Goal: Information Seeking & Learning: Check status

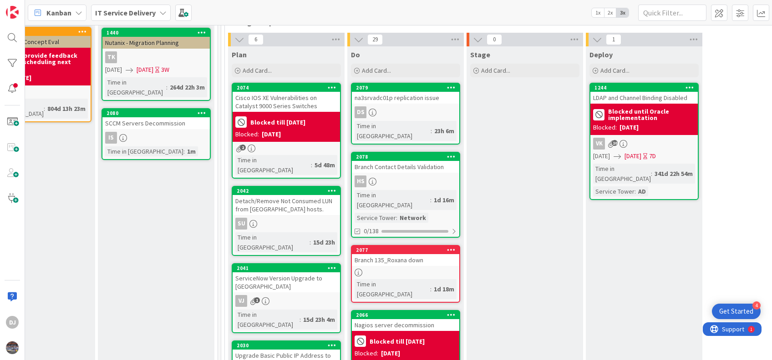
scroll to position [234, 411]
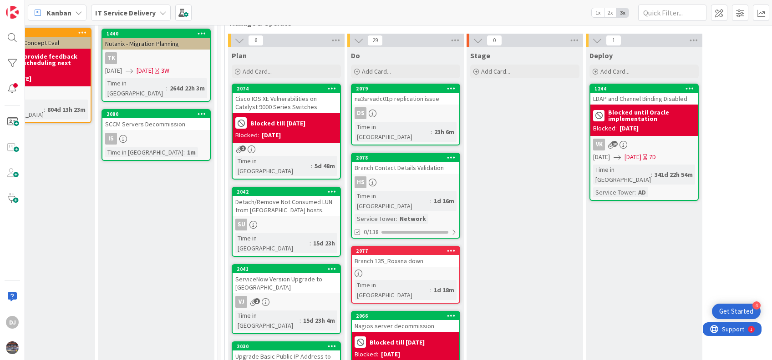
click at [413, 255] on div "Branch 135_Roxana down" at bounding box center [405, 261] width 107 height 12
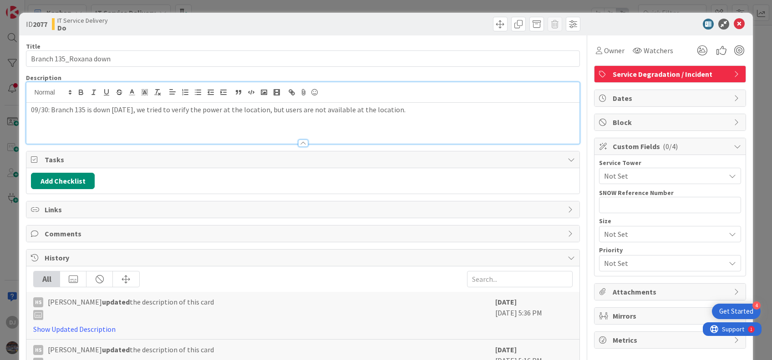
click at [342, 103] on div "09/30: Branch 135 is down [DATE], we tried to verify the power at the location,…" at bounding box center [302, 123] width 553 height 41
click at [405, 111] on p "09/30: Branch 135 is down [DATE], we tried to verify the power at the location,…" at bounding box center [302, 110] width 543 height 10
click at [426, 113] on p "09/30: Branch 135 is down [DATE], we tried to verify the power at the location,…" at bounding box center [302, 110] width 543 height 10
click at [408, 115] on div "09/30: Branch 135 is down [DATE], we tried to verify the power at the location,…" at bounding box center [302, 123] width 553 height 41
click at [162, 123] on div "09/30: Branch 135 is down [DATE], we tried to verify the power at the location,…" at bounding box center [302, 123] width 553 height 41
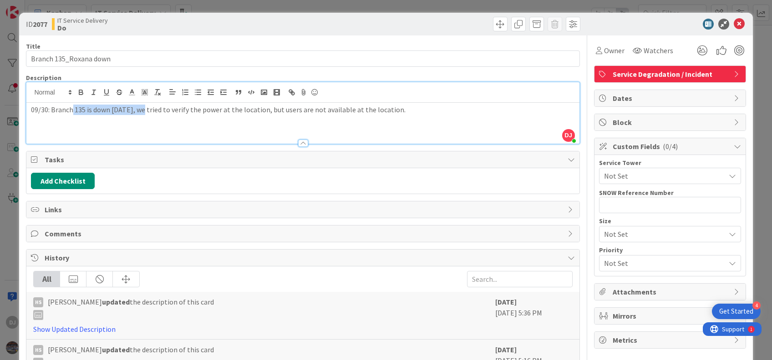
drag, startPoint x: 72, startPoint y: 113, endPoint x: 142, endPoint y: 109, distance: 70.2
click at [142, 109] on p "09/30: Branch 135 is down [DATE], we tried to verify the power at the location,…" at bounding box center [302, 110] width 543 height 10
click at [734, 22] on icon at bounding box center [739, 24] width 11 height 11
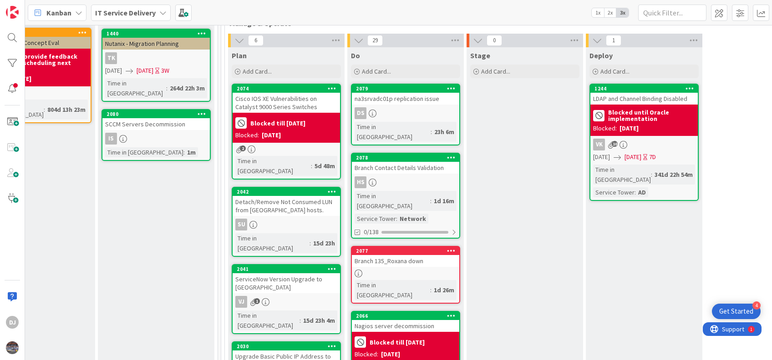
scroll to position [203, 411]
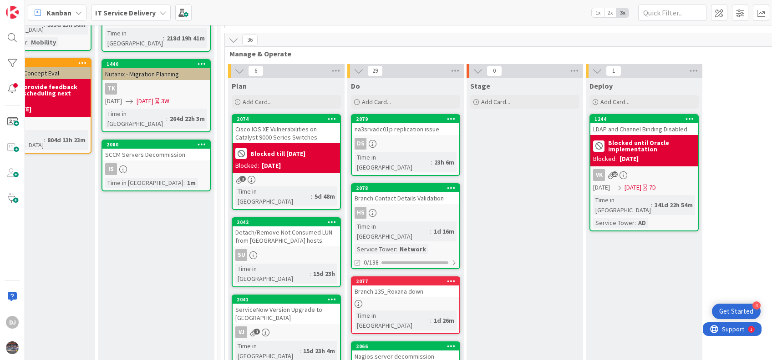
click at [404, 286] on div "Branch 135_Roxana down" at bounding box center [405, 292] width 107 height 12
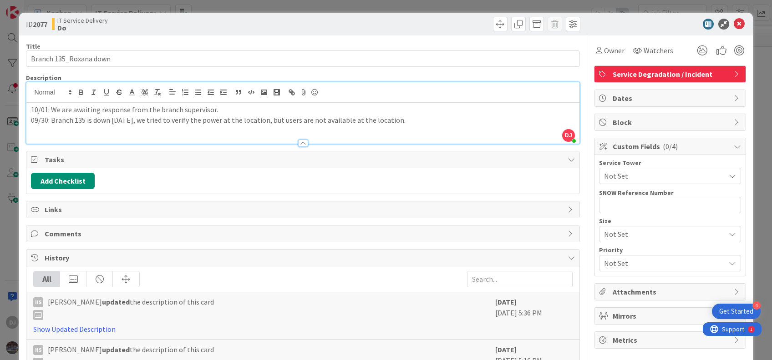
click at [134, 103] on div "10/01: We are awaiting response from the branch supervisor. 09/30: Branch 135 i…" at bounding box center [302, 123] width 553 height 41
click at [734, 23] on icon at bounding box center [739, 24] width 11 height 11
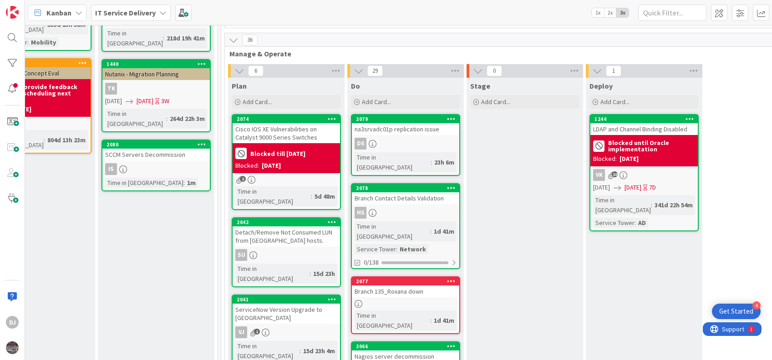
click at [409, 193] on div "Branch Contact Details Validation" at bounding box center [405, 199] width 107 height 12
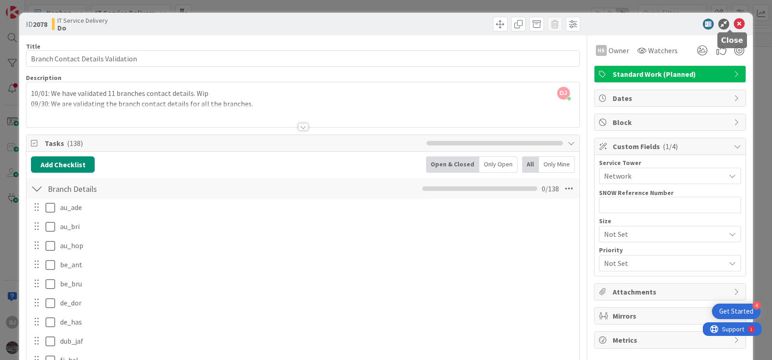
click at [734, 20] on icon at bounding box center [739, 24] width 11 height 11
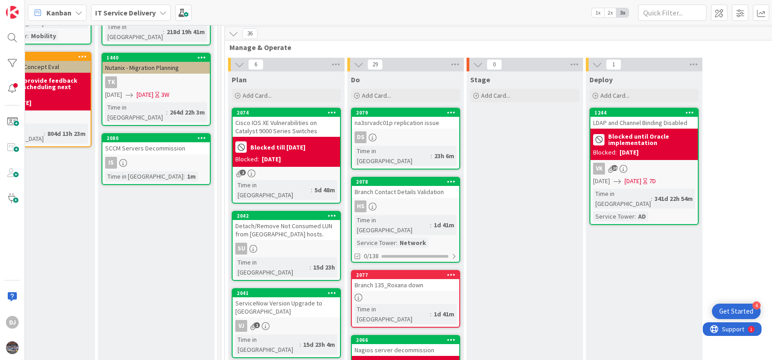
scroll to position [212, 411]
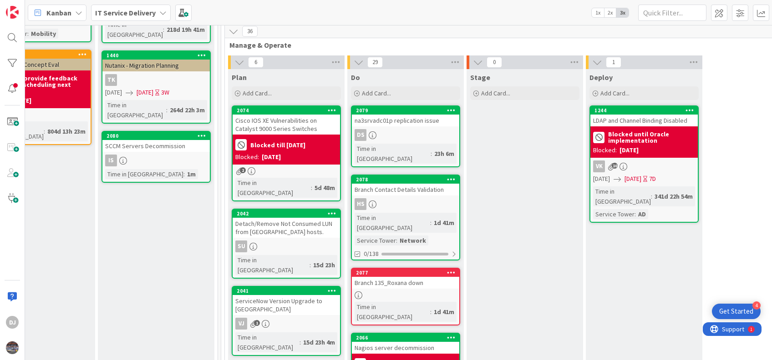
click at [410, 184] on div "Branch Contact Details Validation" at bounding box center [405, 190] width 107 height 12
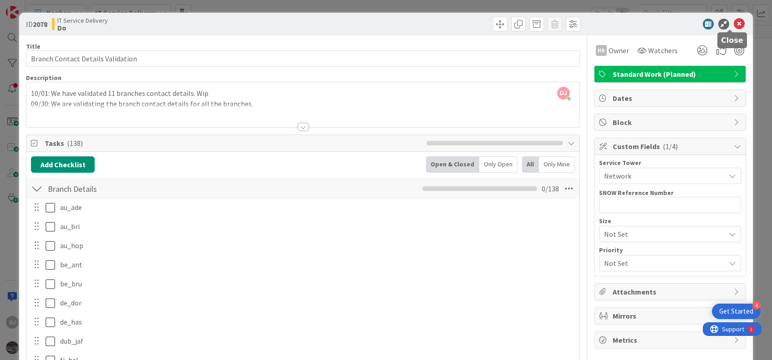
click at [734, 27] on icon at bounding box center [739, 24] width 11 height 11
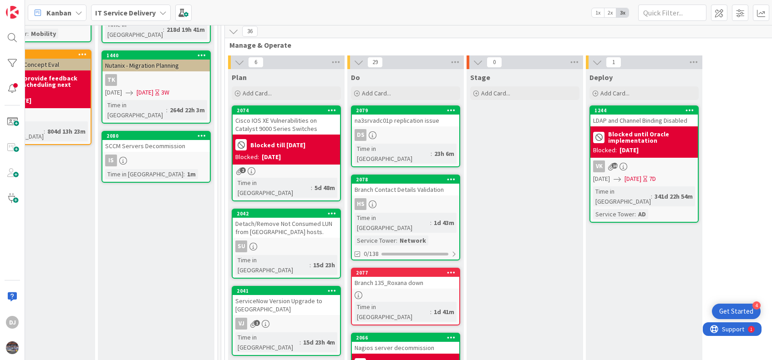
click at [416, 277] on div "Branch 135_Roxana down" at bounding box center [405, 283] width 107 height 12
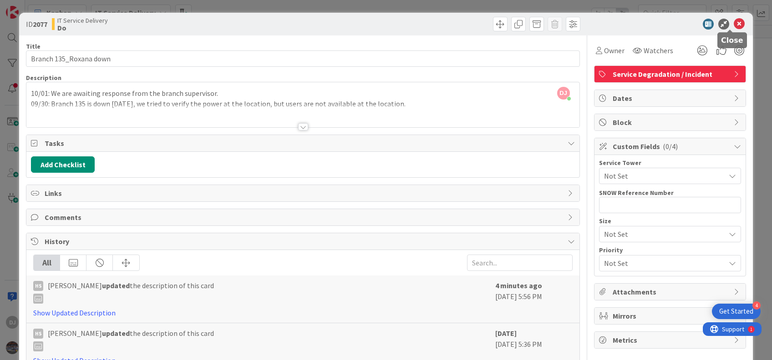
click at [734, 20] on icon at bounding box center [739, 24] width 11 height 11
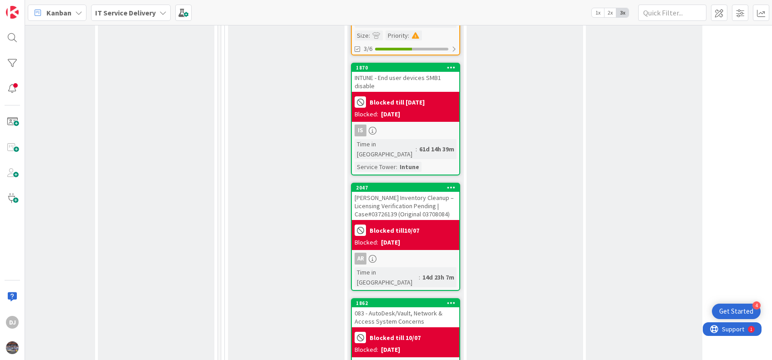
scroll to position [2316, 411]
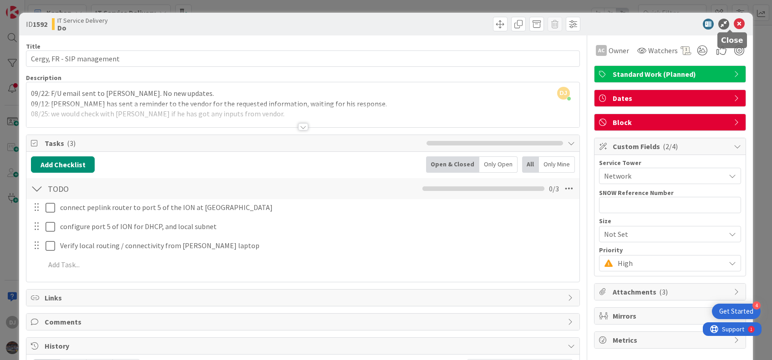
click at [734, 22] on icon at bounding box center [739, 24] width 11 height 11
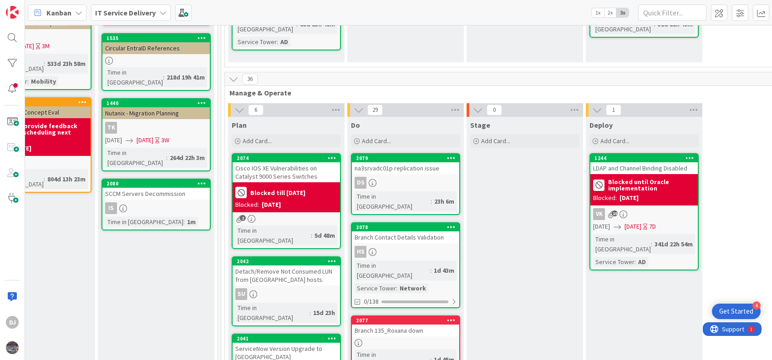
scroll to position [146, 411]
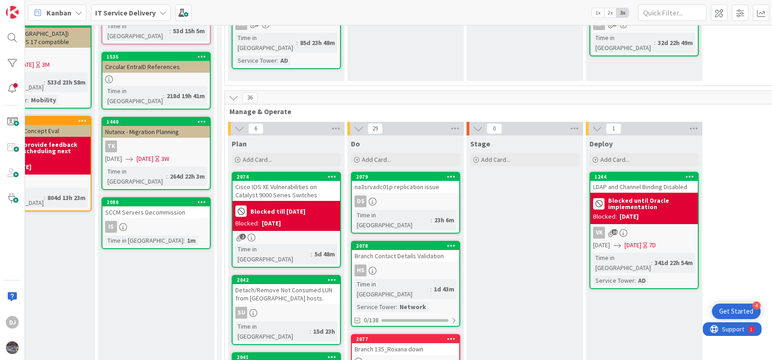
click at [429, 279] on div "Time in Column : 1d 43m Service Tower : Network" at bounding box center [406, 295] width 102 height 33
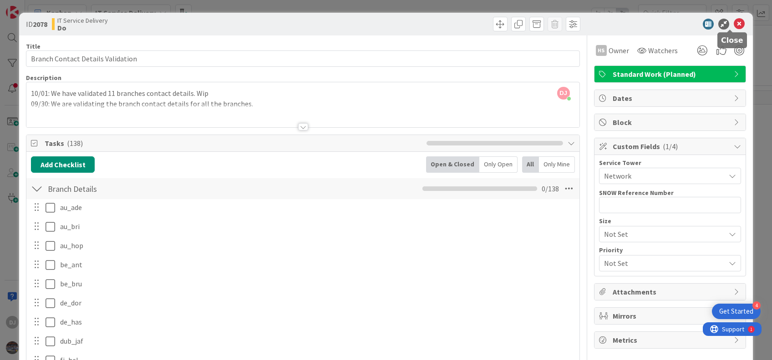
click at [734, 23] on icon at bounding box center [739, 24] width 11 height 11
